Goal: Task Accomplishment & Management: Complete application form

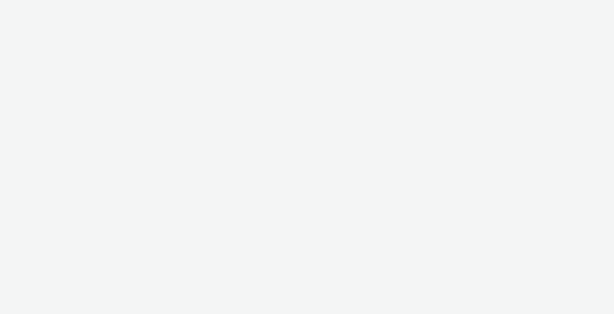
select select "9bcd8e0d-5764-4b89-88fe-b89ee02050ce"
select select "b9dae05b-e3f1-4ff2-954b-b373158465c4"
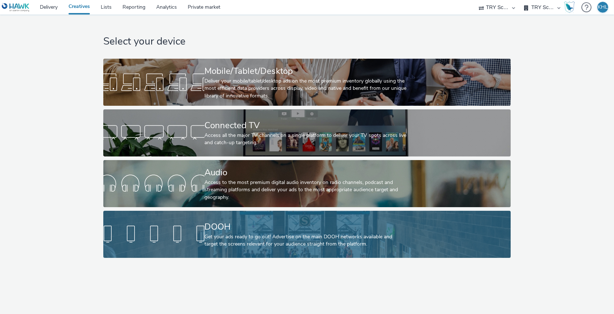
click at [178, 224] on div at bounding box center [153, 234] width 101 height 23
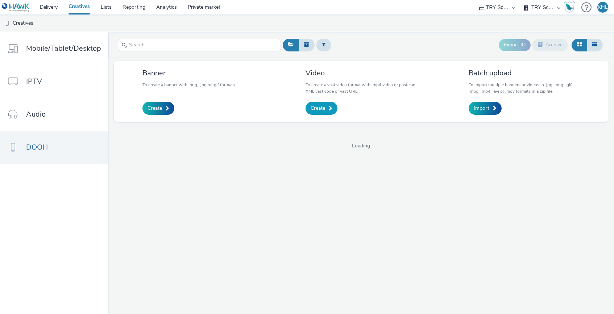
click at [311, 107] on span "Create" at bounding box center [318, 108] width 15 height 7
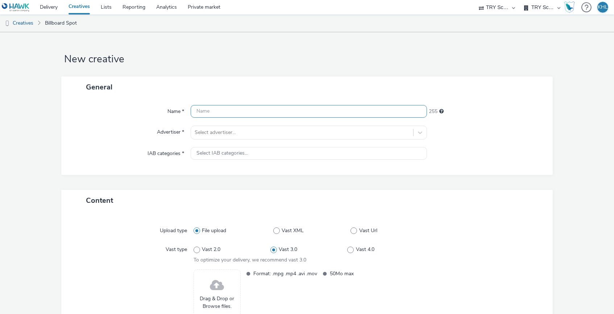
click at [268, 112] on input "text" at bounding box center [309, 111] width 237 height 13
click at [217, 110] on input "text" at bounding box center [309, 111] width 237 height 13
type input "d"
type input "DIFF-festivaleen"
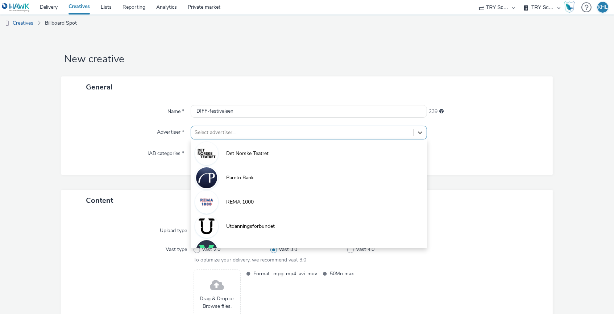
click at [276, 134] on div at bounding box center [302, 132] width 215 height 9
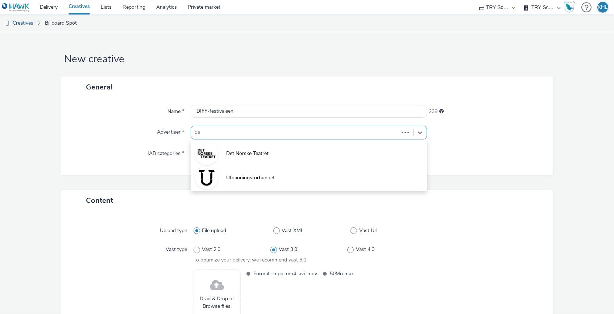
type input "det"
click at [246, 159] on li "Det Norske Teatret" at bounding box center [309, 153] width 237 height 24
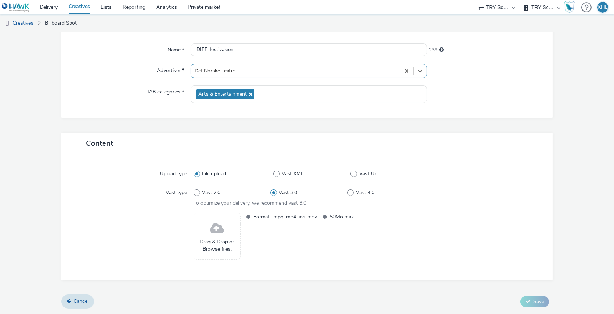
scroll to position [61, 0]
click at [220, 233] on span at bounding box center [217, 229] width 14 height 19
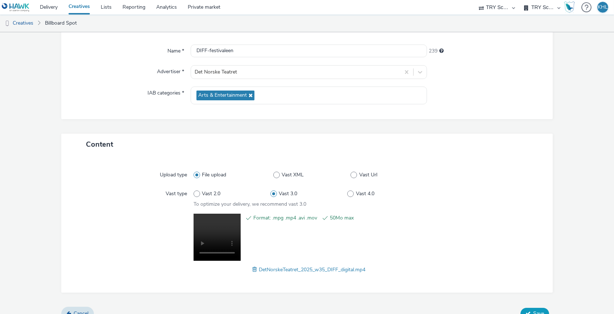
click at [540, 313] on span "Save" at bounding box center [538, 313] width 11 height 7
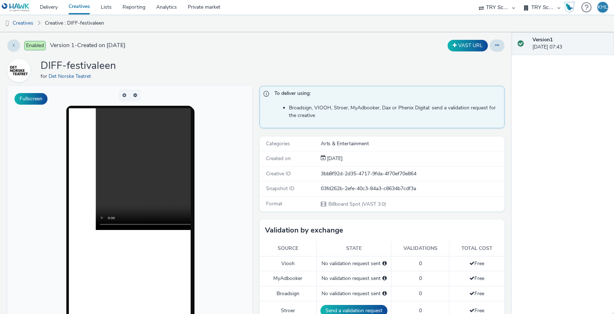
click at [130, 171] on video at bounding box center [218, 169] width 244 height 122
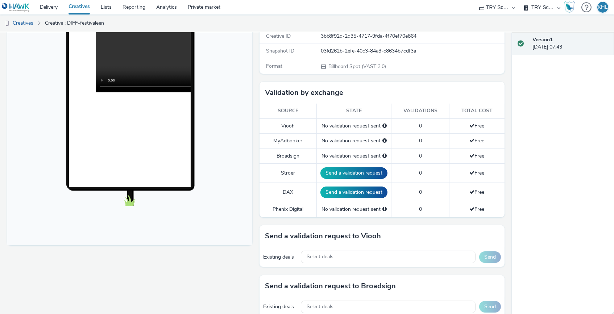
scroll to position [139, 0]
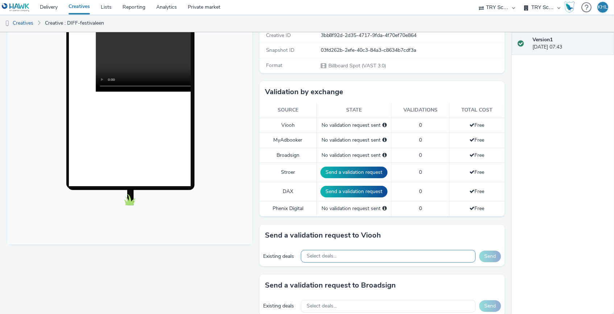
click at [356, 254] on div "Select deals..." at bounding box center [388, 256] width 175 height 13
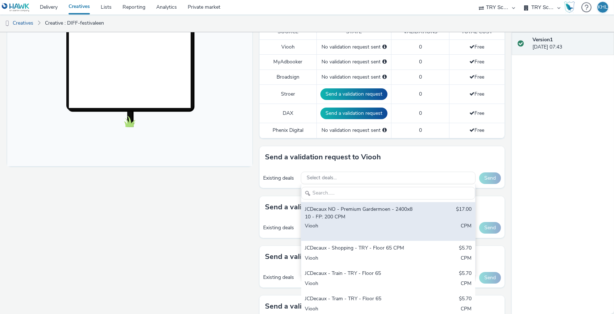
scroll to position [218, 0]
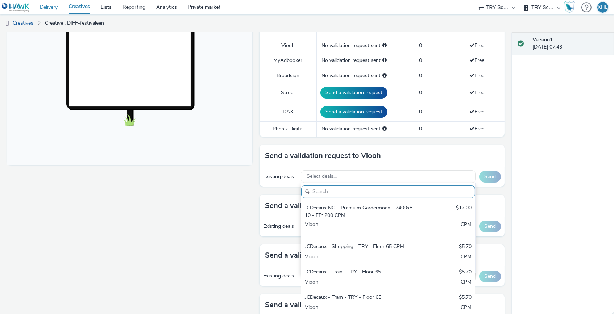
click at [51, 9] on link "Delivery" at bounding box center [48, 7] width 29 height 15
